Goal: Information Seeking & Learning: Learn about a topic

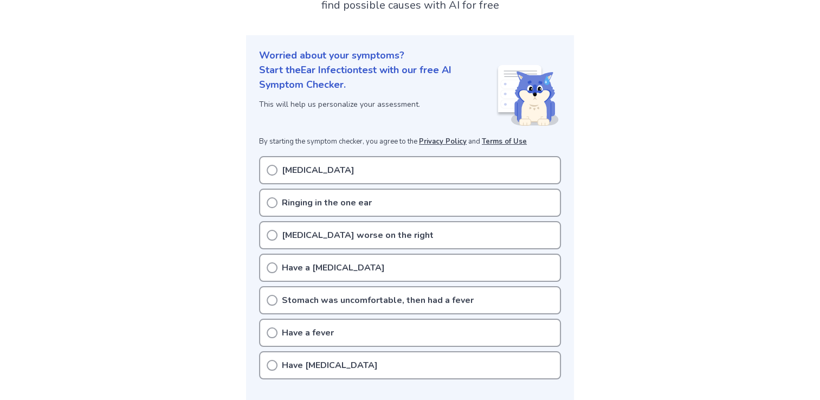
scroll to position [108, 0]
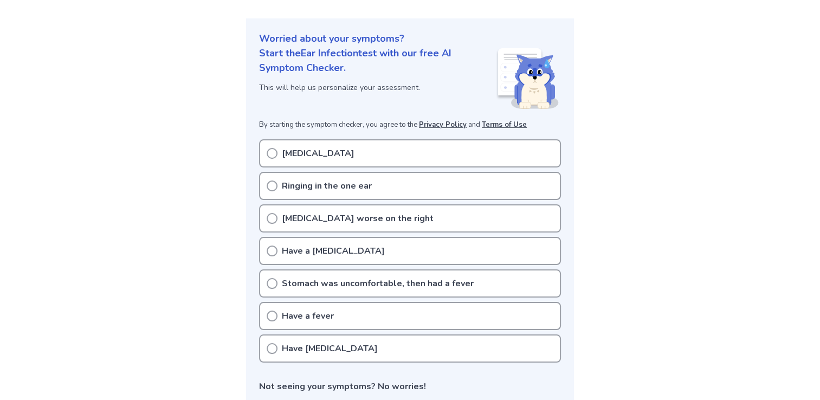
click at [305, 355] on div "Have [MEDICAL_DATA]" at bounding box center [410, 349] width 302 height 28
click at [304, 150] on p "[MEDICAL_DATA]" at bounding box center [318, 153] width 73 height 13
